Goal: Transaction & Acquisition: Subscribe to service/newsletter

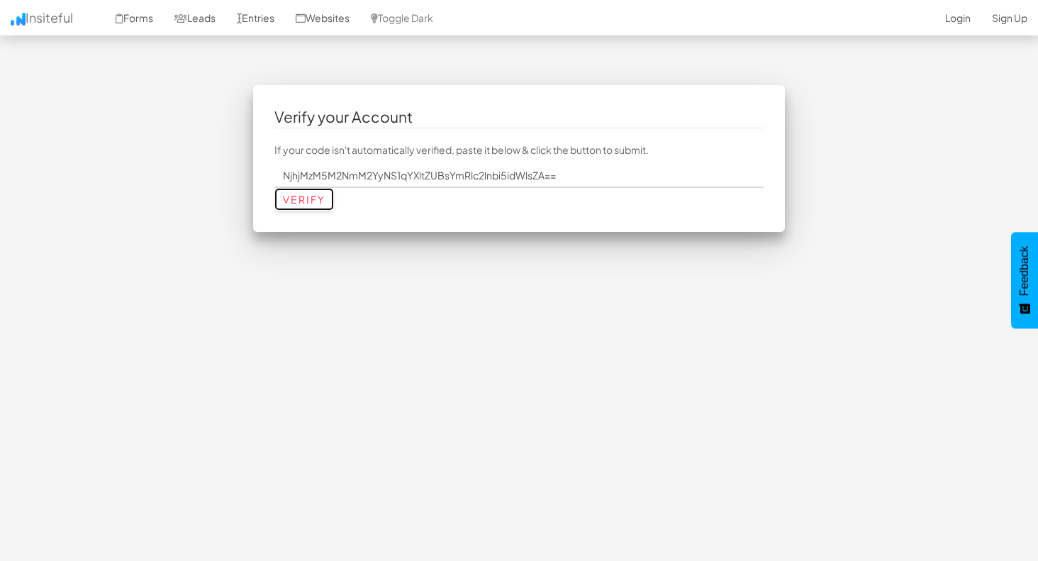
click at [302, 196] on input "Verify" at bounding box center [304, 199] width 60 height 23
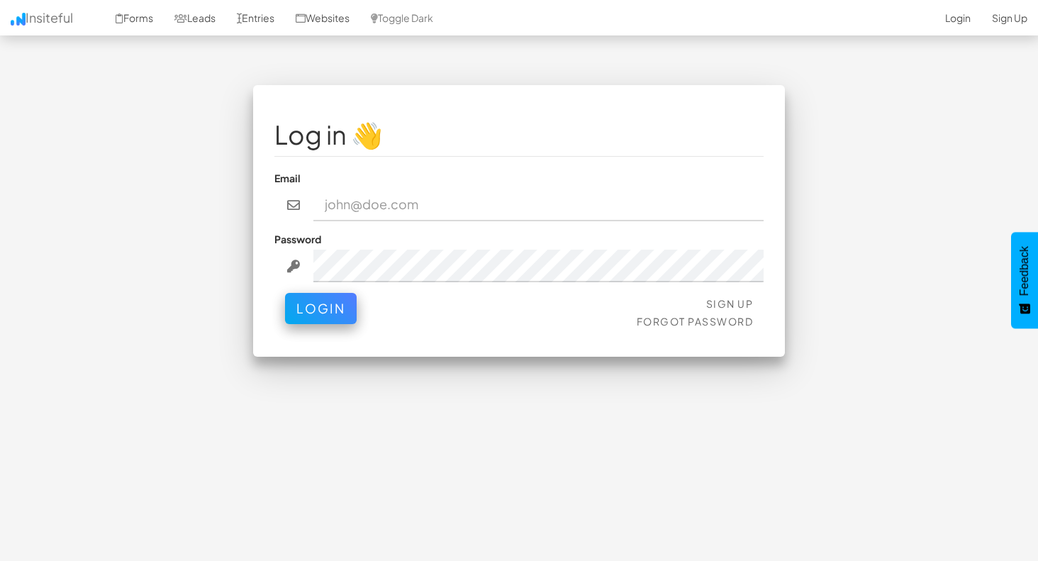
scroll to position [2, 0]
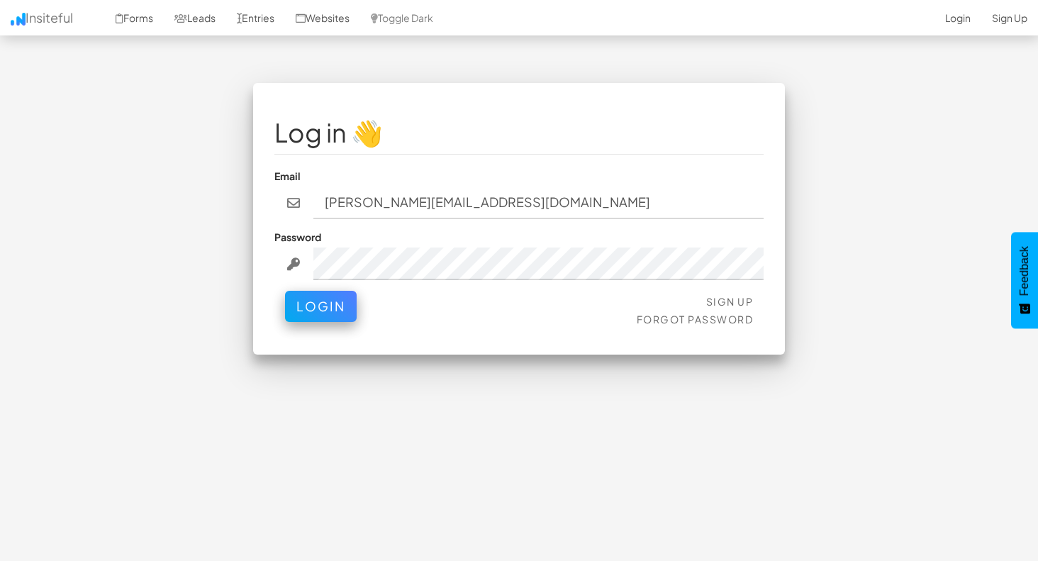
type input "[PERSON_NAME][EMAIL_ADDRESS][DOMAIN_NAME]"
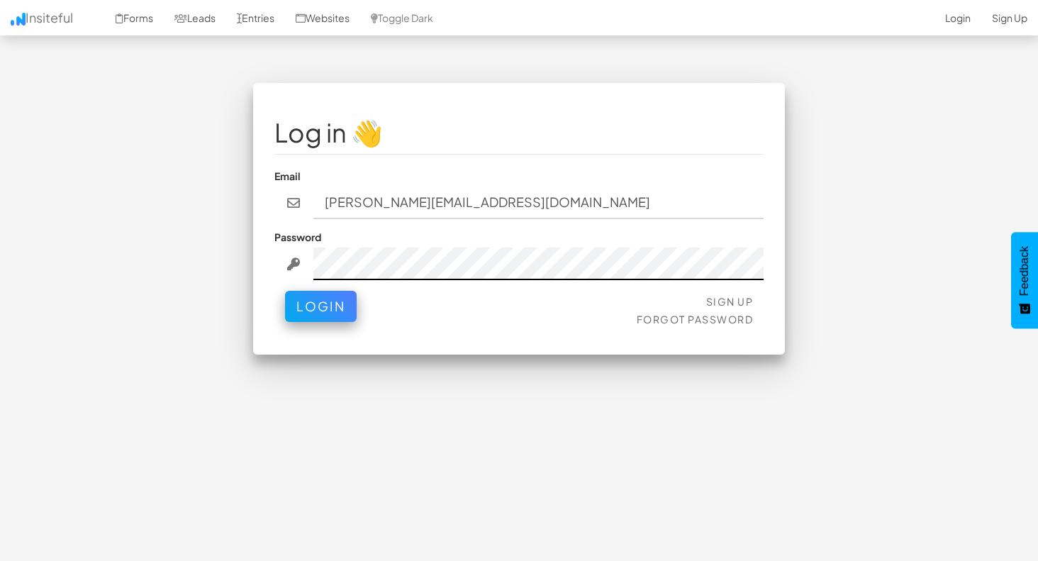
click at [285, 291] on button "Login" at bounding box center [321, 306] width 72 height 31
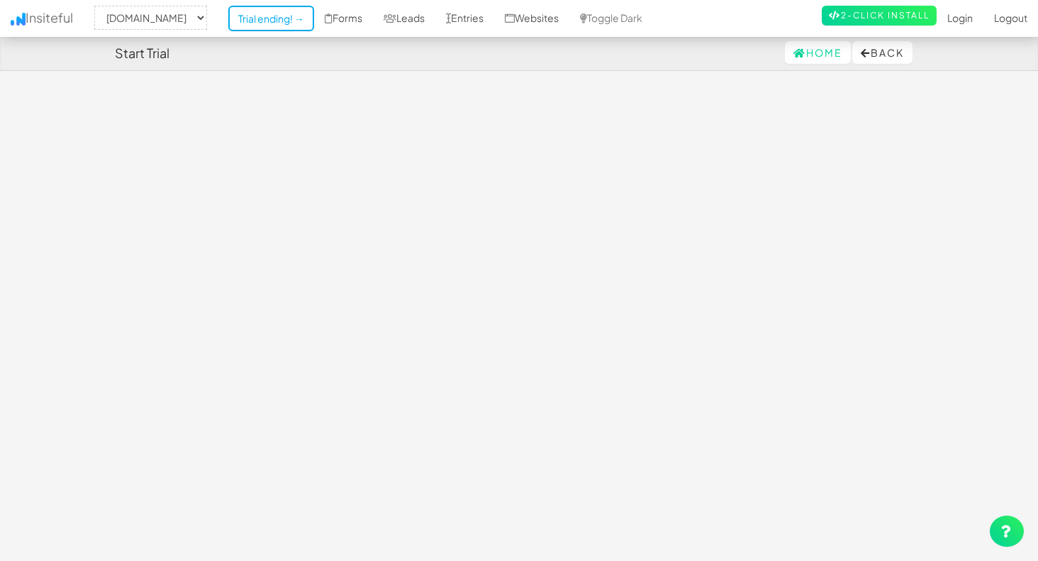
select select "2446"
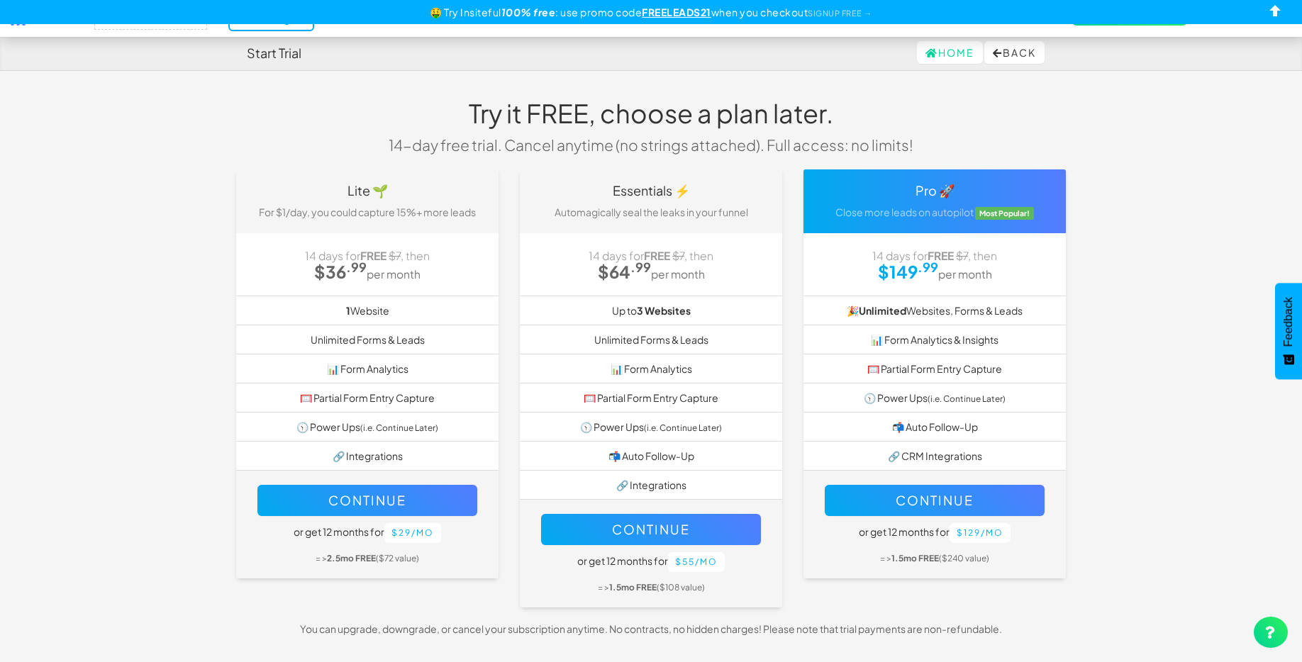
click at [184, 269] on body "Start Trial Home Back Toggle navigation Insiteful -- None -- www.lbdesign.build…" at bounding box center [651, 341] width 1302 height 683
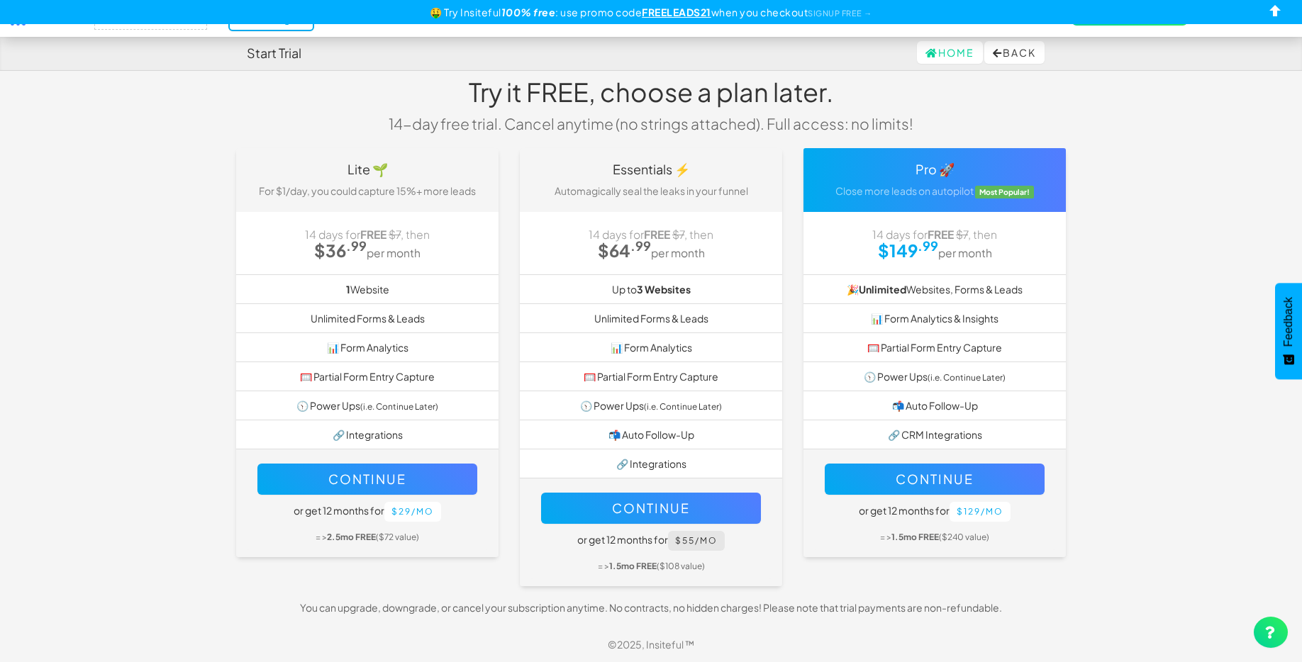
click at [709, 539] on button "$55/mo" at bounding box center [696, 541] width 57 height 20
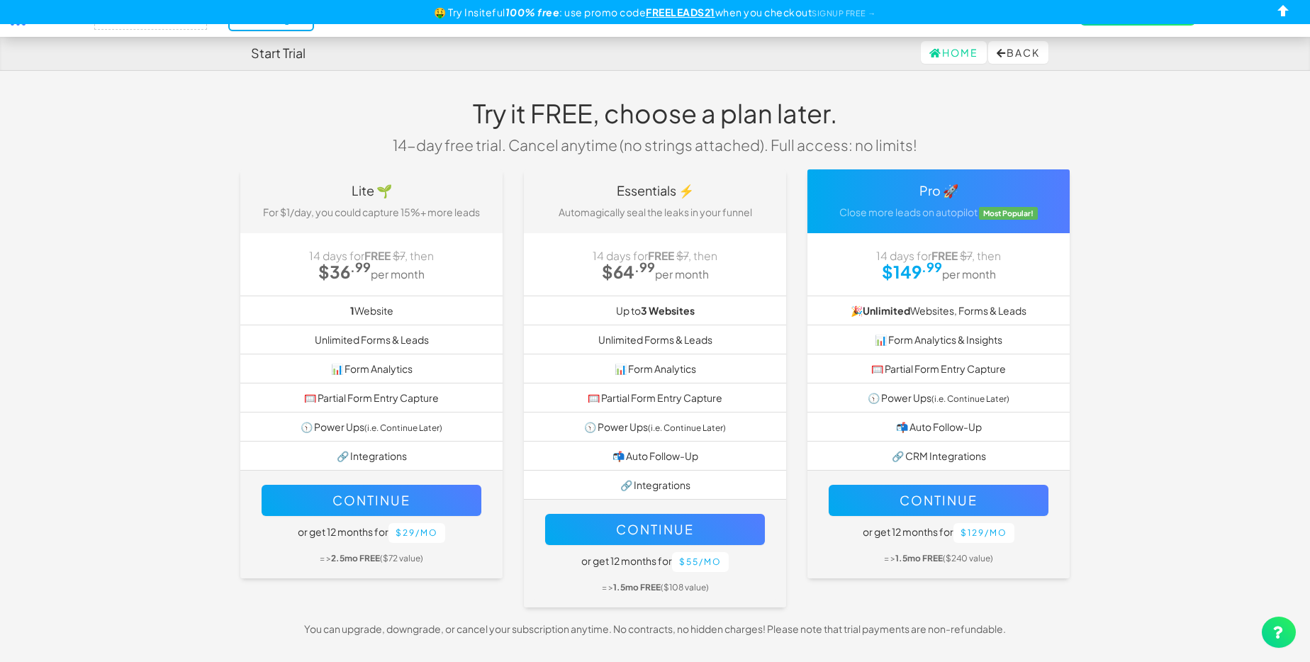
select select "2446"
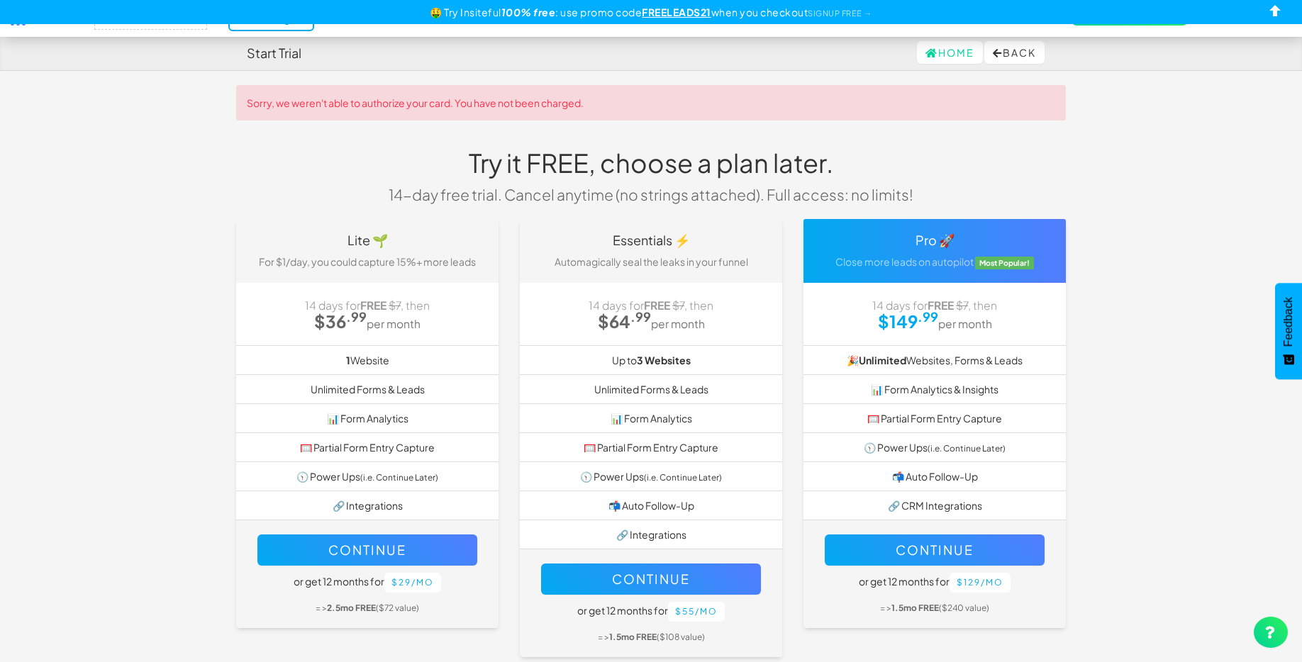
select select "2446"
click at [1015, 52] on button "Back" at bounding box center [1014, 52] width 60 height 23
